Goal: Find specific page/section: Find specific page/section

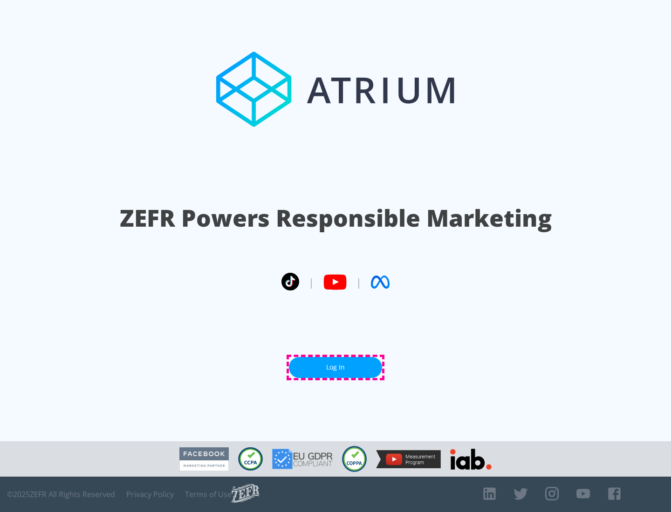
click at [335, 368] on link "Log In" at bounding box center [335, 367] width 93 height 21
